Goal: Navigation & Orientation: Find specific page/section

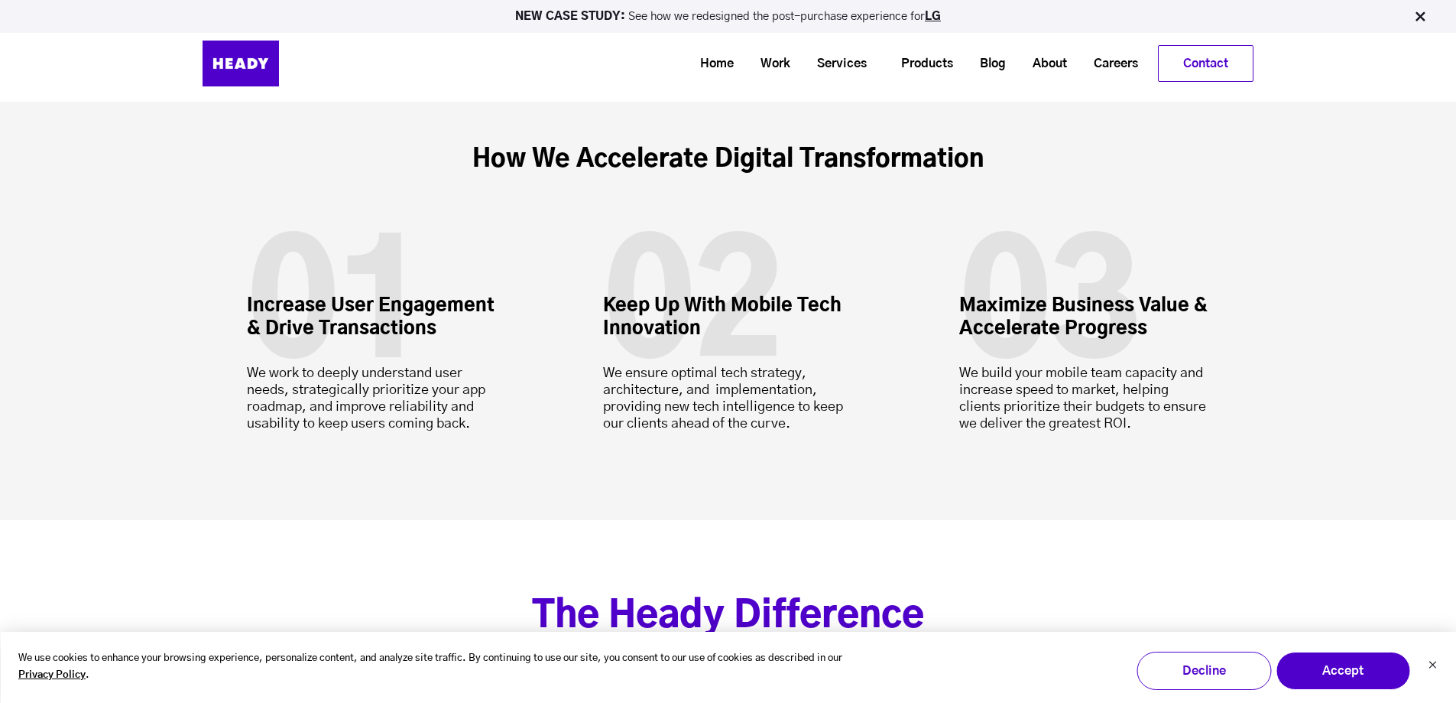
scroll to position [4205, 0]
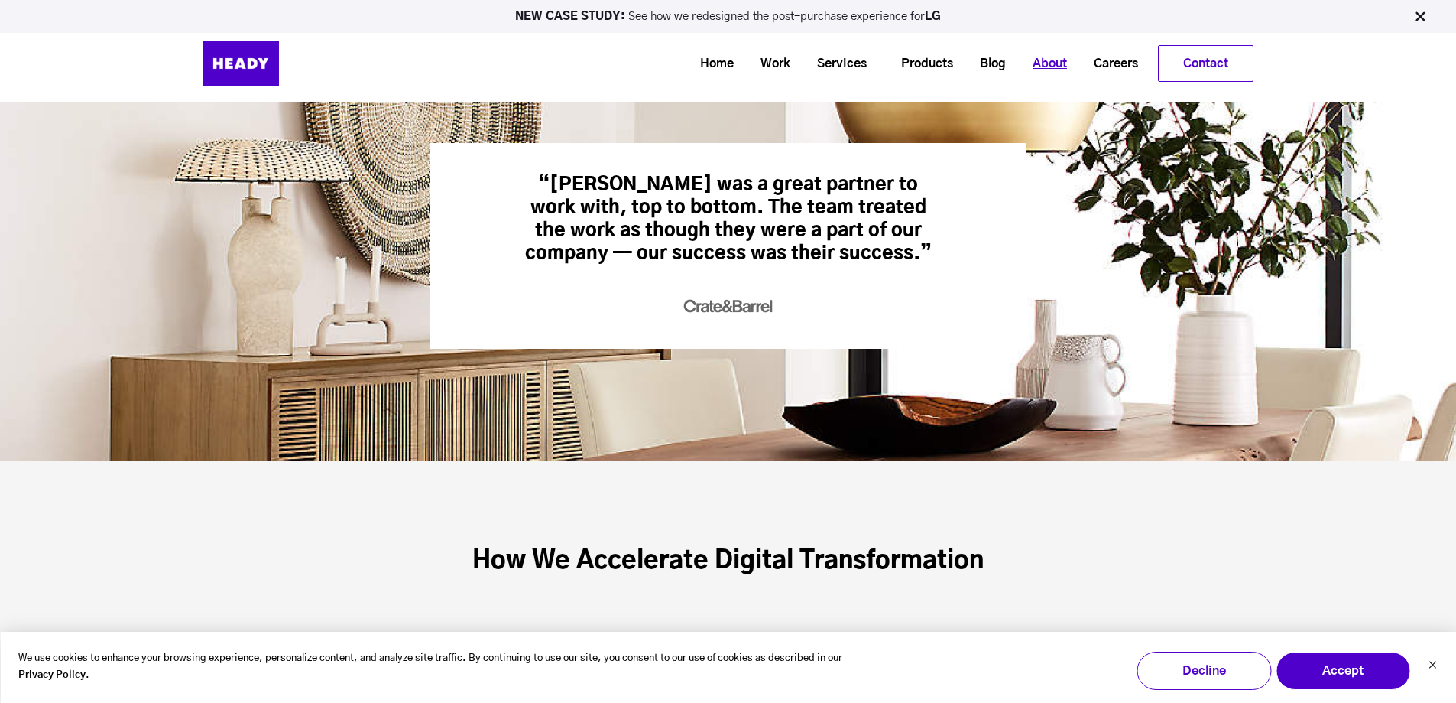
click at [1045, 62] on link "About" at bounding box center [1044, 64] width 61 height 28
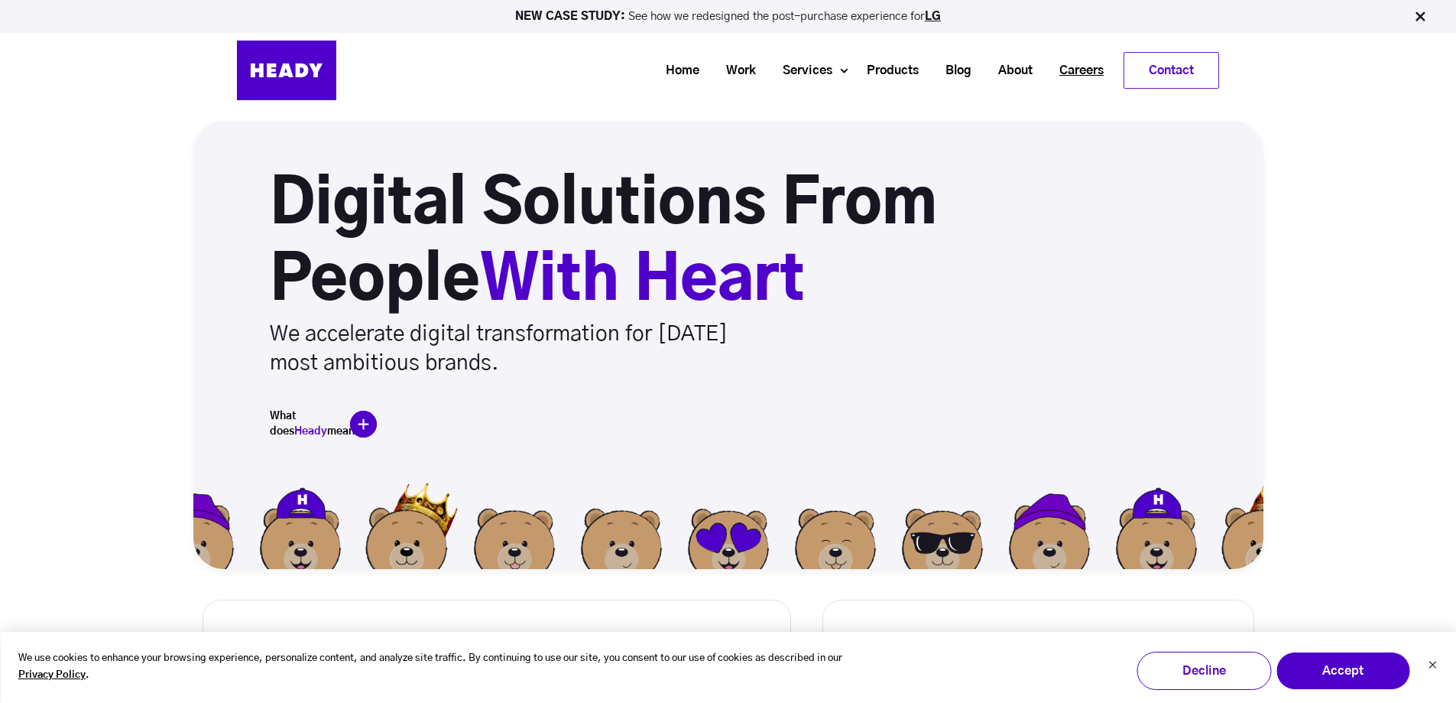
click at [1079, 74] on link "Careers" at bounding box center [1076, 71] width 71 height 28
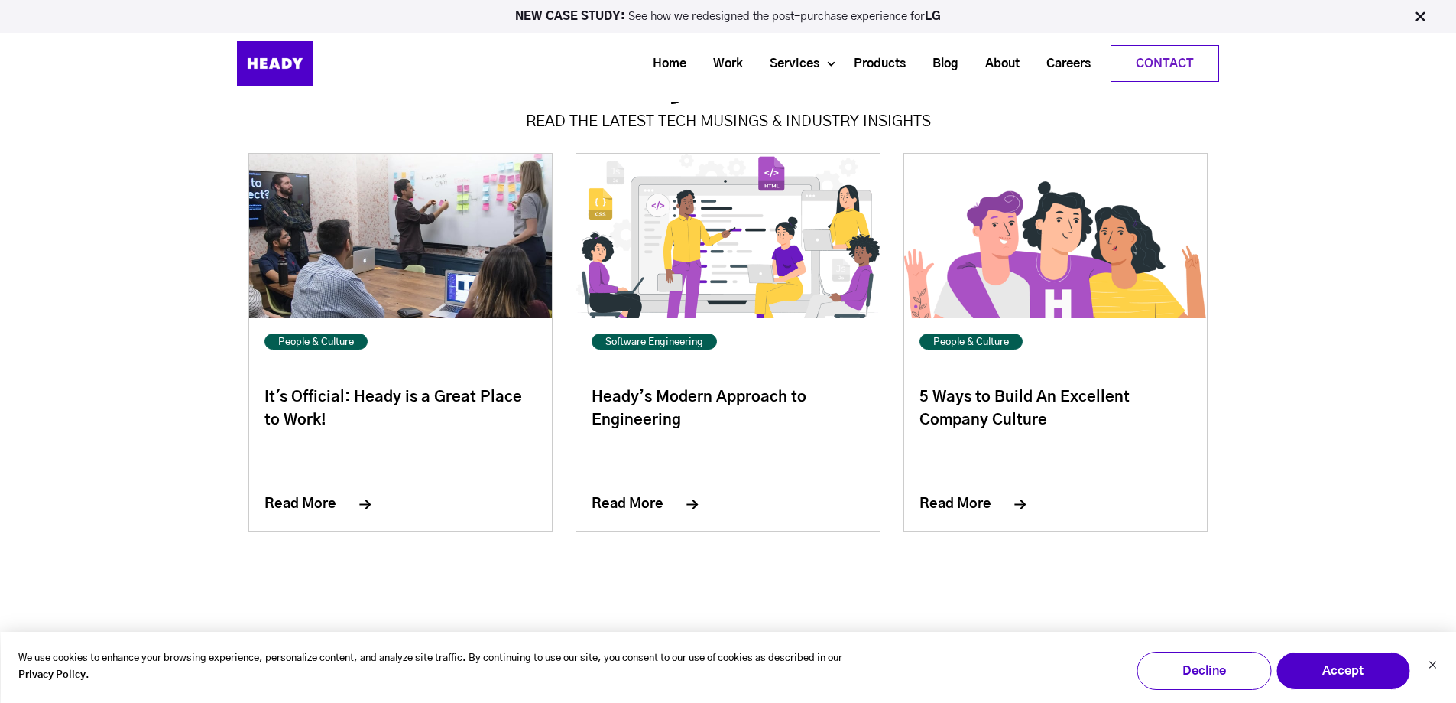
scroll to position [4970, 0]
